Goal: Task Accomplishment & Management: Manage account settings

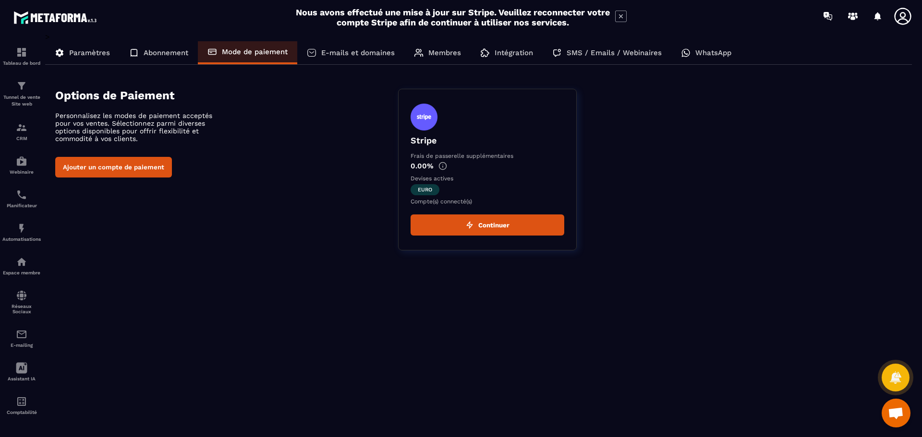
click at [370, 60] on div "E-mails et domaines" at bounding box center [350, 52] width 107 height 23
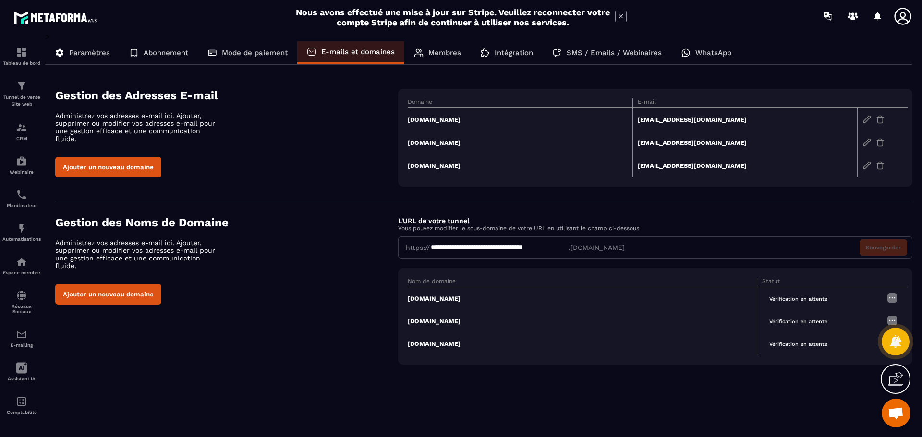
click at [889, 296] on img at bounding box center [892, 298] width 12 height 12
click at [861, 318] on span "Modifier" at bounding box center [868, 317] width 25 height 7
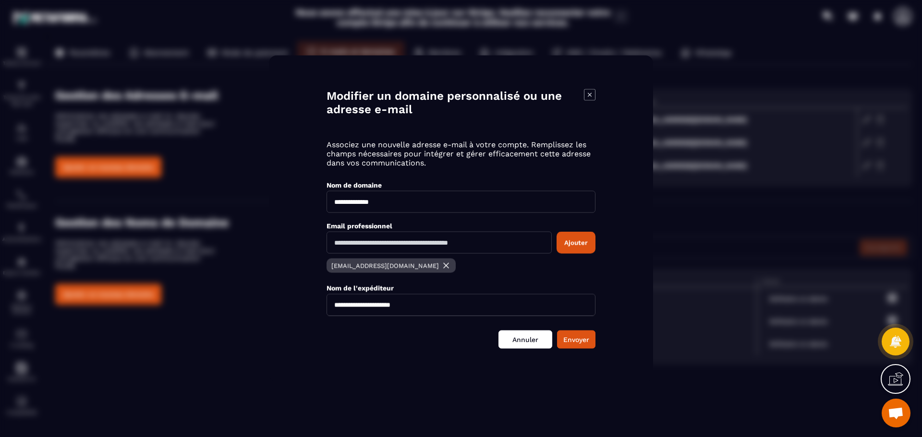
click at [519, 342] on link "Annuler" at bounding box center [525, 339] width 54 height 18
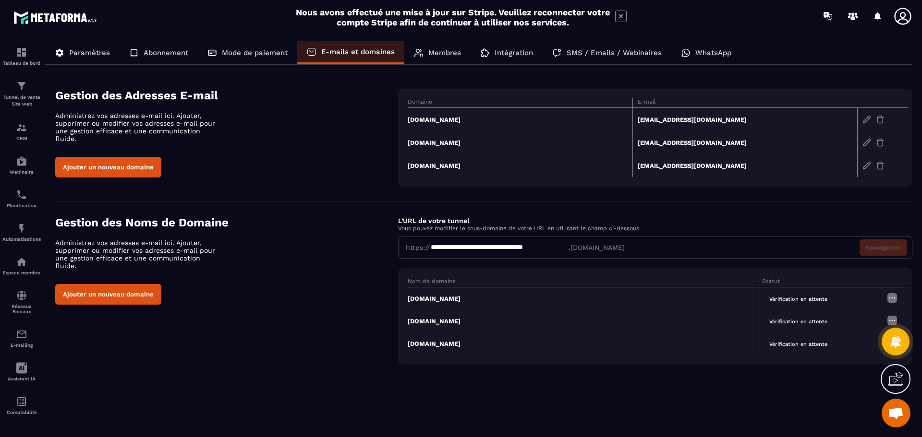
click at [72, 60] on div "Paramètres" at bounding box center [82, 52] width 74 height 23
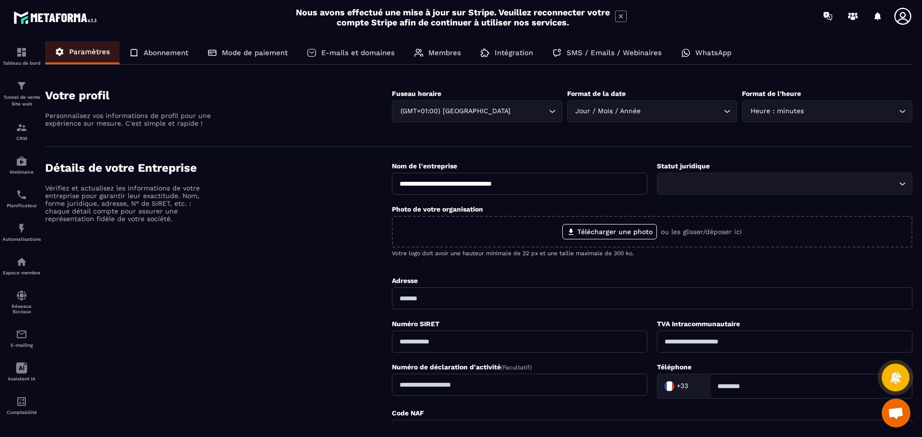
click at [911, 414] on div "Code NAF" at bounding box center [652, 413] width 521 height 9
click at [899, 416] on span "Ouvrir le chat" at bounding box center [896, 414] width 16 height 13
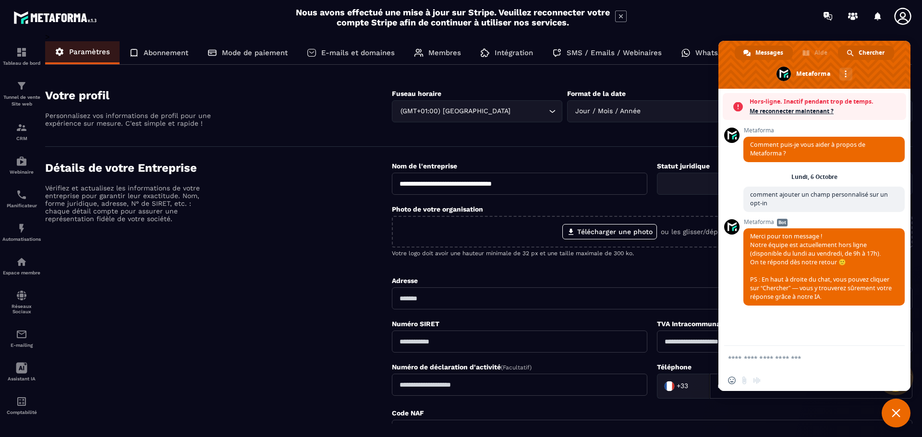
click at [854, 51] on div "Chercher" at bounding box center [866, 53] width 56 height 14
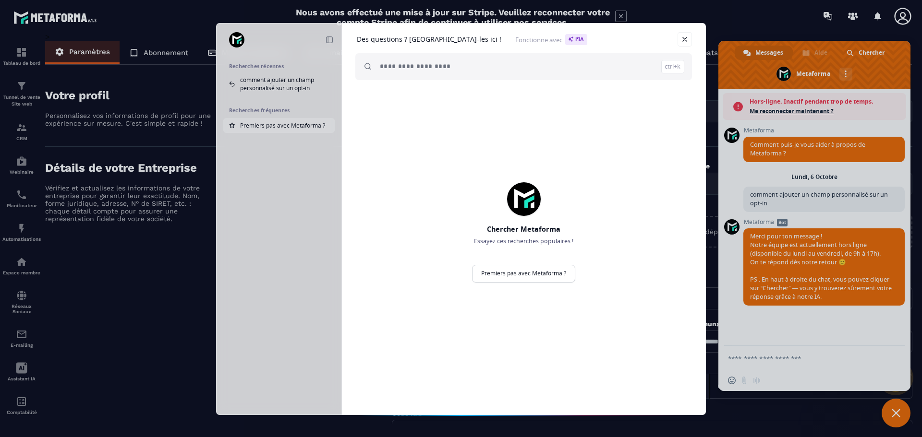
click at [319, 129] on span "Premiers pas avec Metaforma ?" at bounding box center [282, 125] width 85 height 8
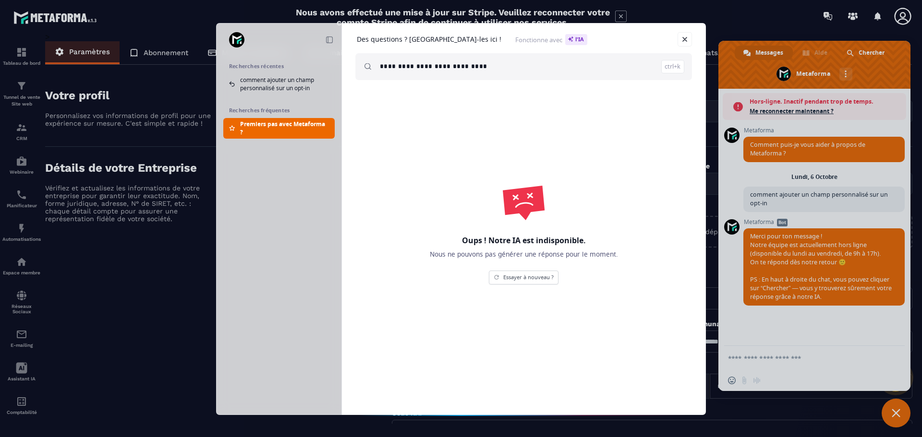
click at [447, 60] on input "**********" at bounding box center [532, 66] width 304 height 27
click at [432, 40] on h1 "Des questions ? [GEOGRAPHIC_DATA]-les ici !" at bounding box center [429, 39] width 145 height 9
click at [454, 41] on h1 "Des questions ? [GEOGRAPHIC_DATA]-les ici !" at bounding box center [429, 39] width 145 height 9
click at [299, 125] on span "Premiers pas avec Metaforma ?" at bounding box center [282, 125] width 85 height 8
type input "**********"
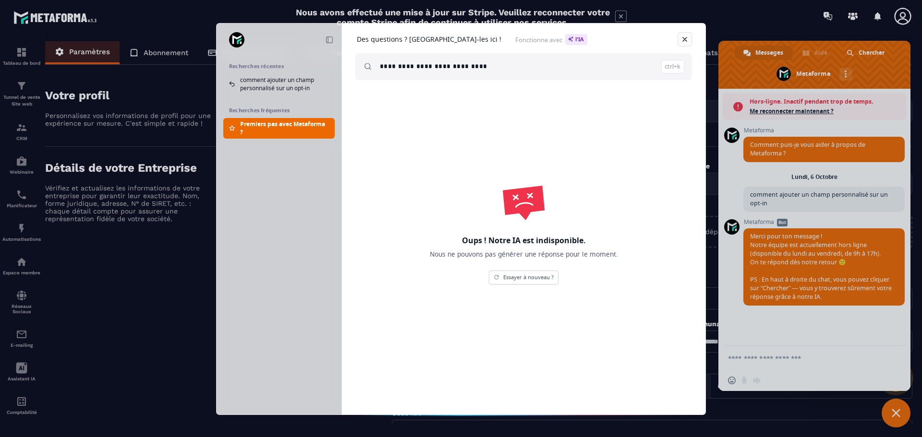
click at [690, 36] on link "Fermer" at bounding box center [685, 39] width 14 height 14
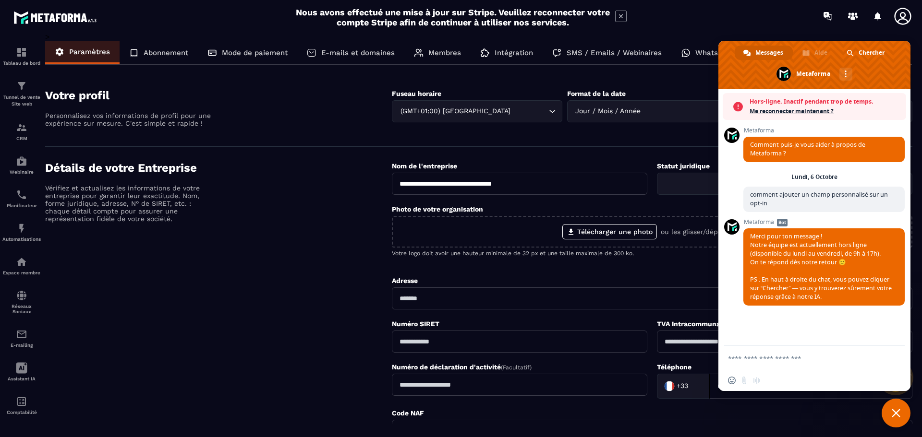
click at [808, 111] on span "Me reconnecter maintenant ?" at bounding box center [826, 112] width 152 height 10
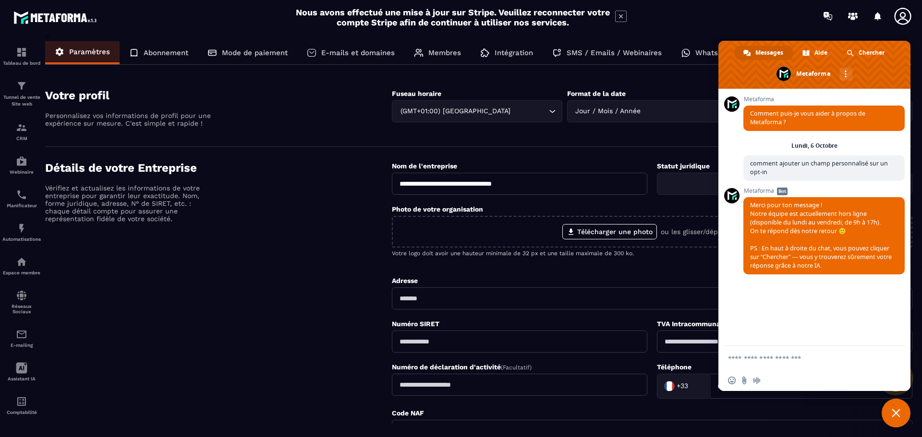
click at [765, 356] on textarea "Entrez votre message..." at bounding box center [804, 358] width 152 height 9
click at [191, 51] on div "Abonnement" at bounding box center [159, 52] width 78 height 23
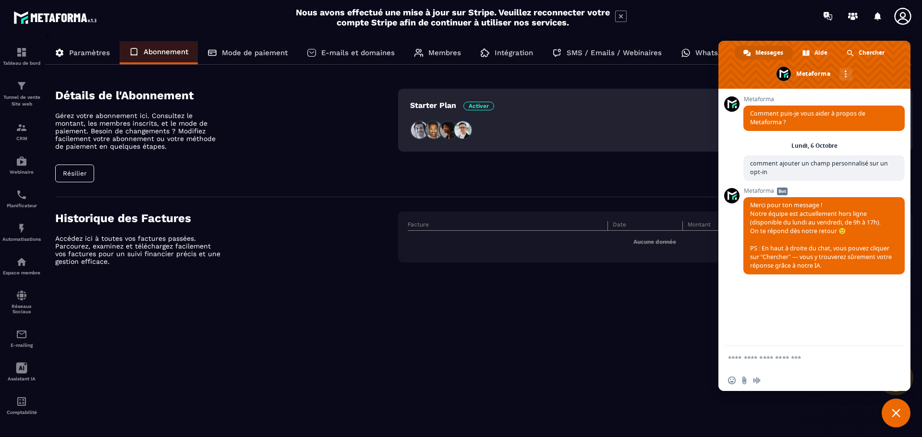
click at [229, 54] on p "Mode de paiement" at bounding box center [255, 53] width 66 height 9
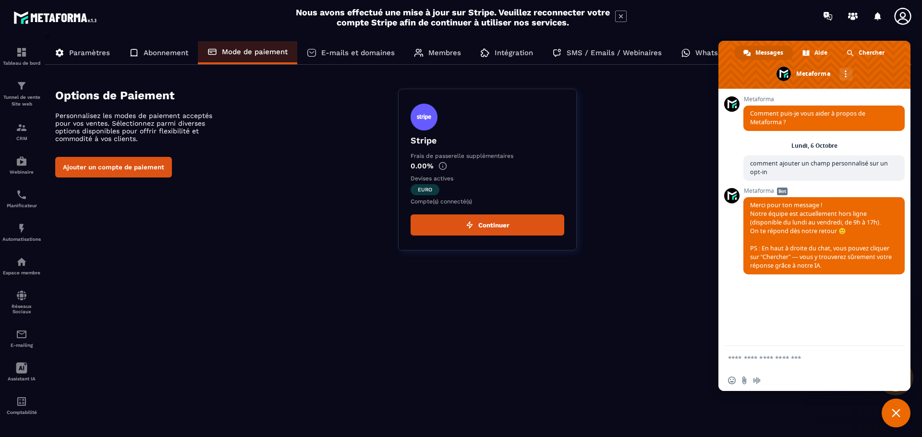
click at [160, 45] on div "Abonnement" at bounding box center [159, 52] width 78 height 23
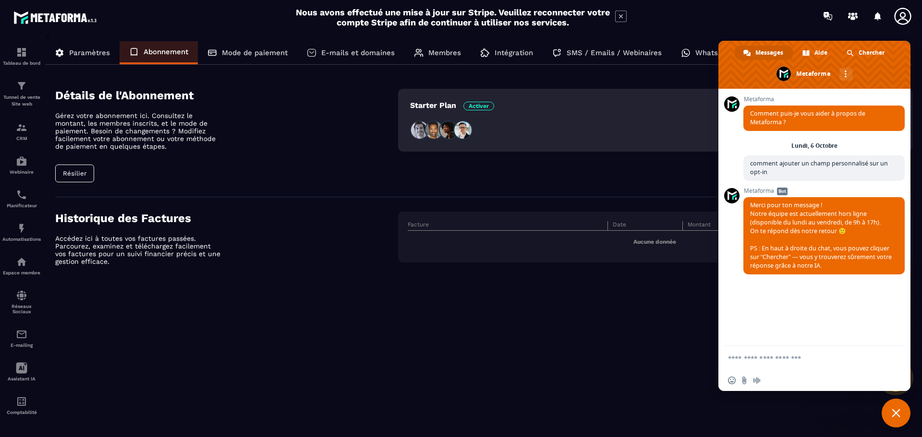
click at [230, 46] on div "Mode de paiement" at bounding box center [247, 52] width 99 height 23
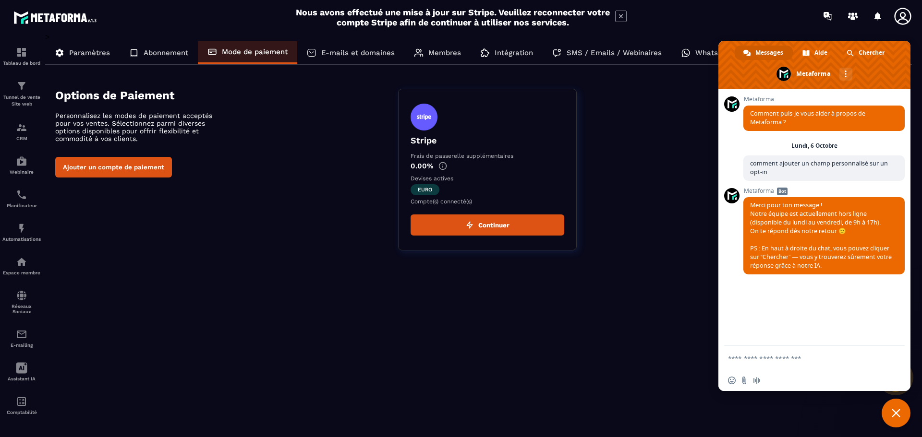
click at [321, 52] on div "E-mails et domaines" at bounding box center [350, 52] width 107 height 23
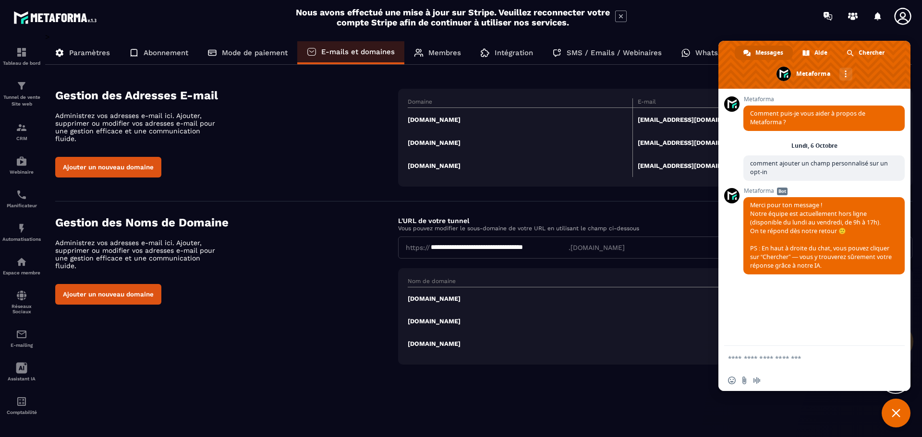
click at [448, 55] on p "Membres" at bounding box center [444, 53] width 33 height 9
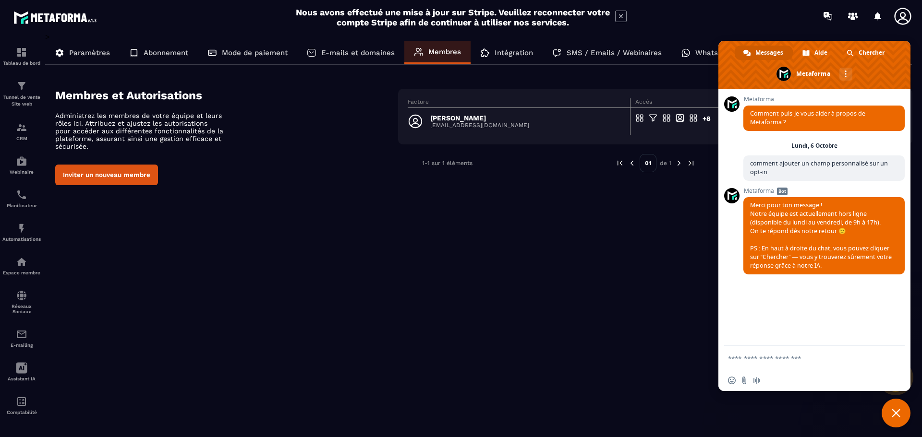
click at [495, 54] on p "Intégration" at bounding box center [514, 53] width 38 height 9
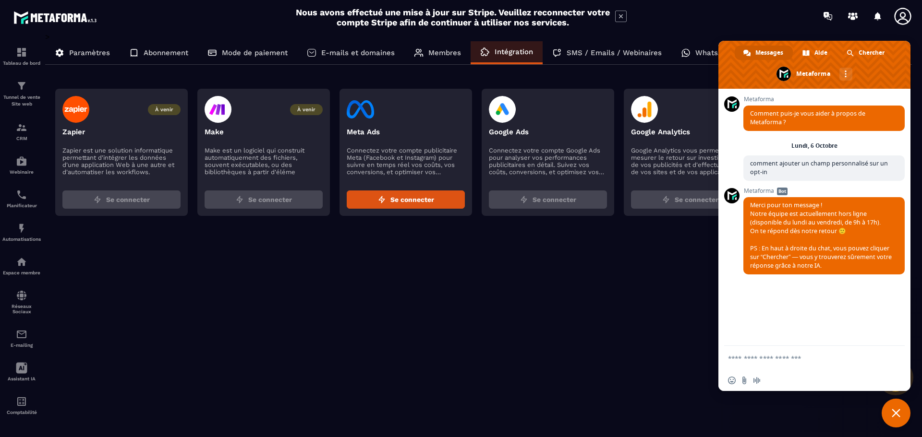
click at [899, 408] on span "Fermer le chat" at bounding box center [896, 413] width 29 height 29
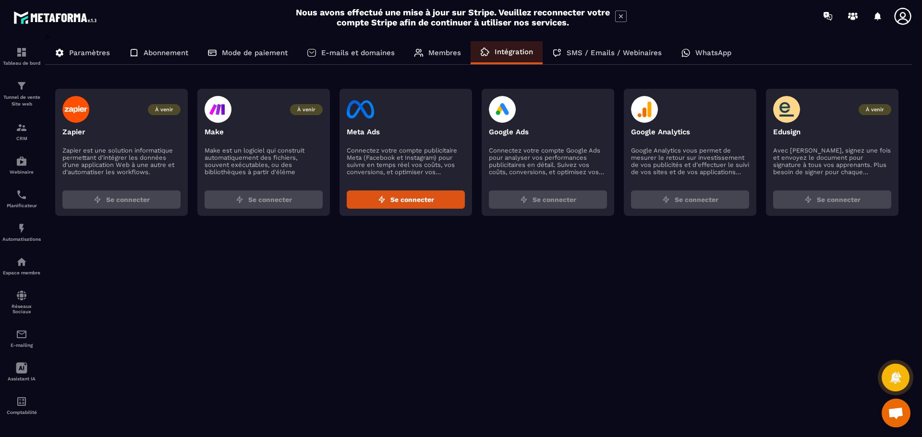
click at [587, 54] on p "SMS / Emails / Webinaires" at bounding box center [614, 53] width 95 height 9
